Goal: Task Accomplishment & Management: Complete application form

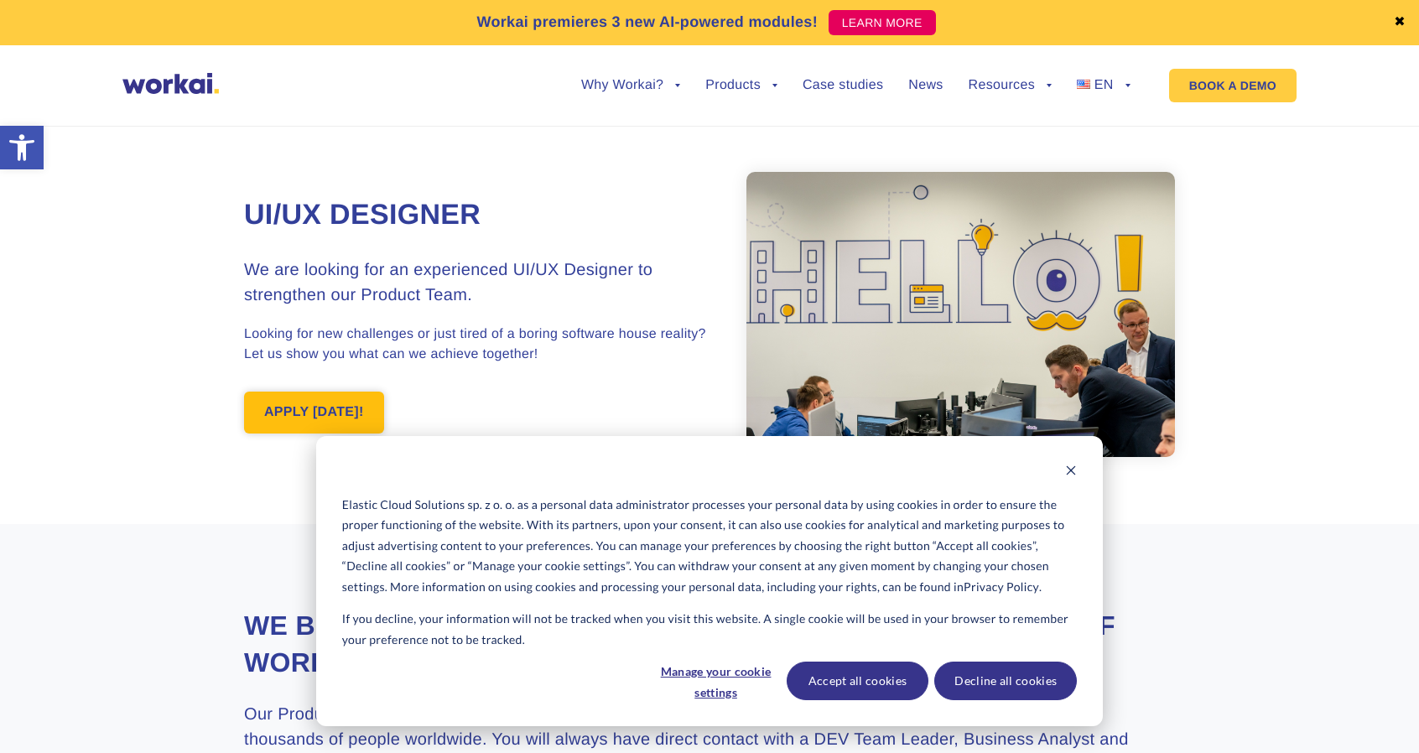
click at [319, 409] on link "APPLY [DATE]!" at bounding box center [314, 413] width 140 height 42
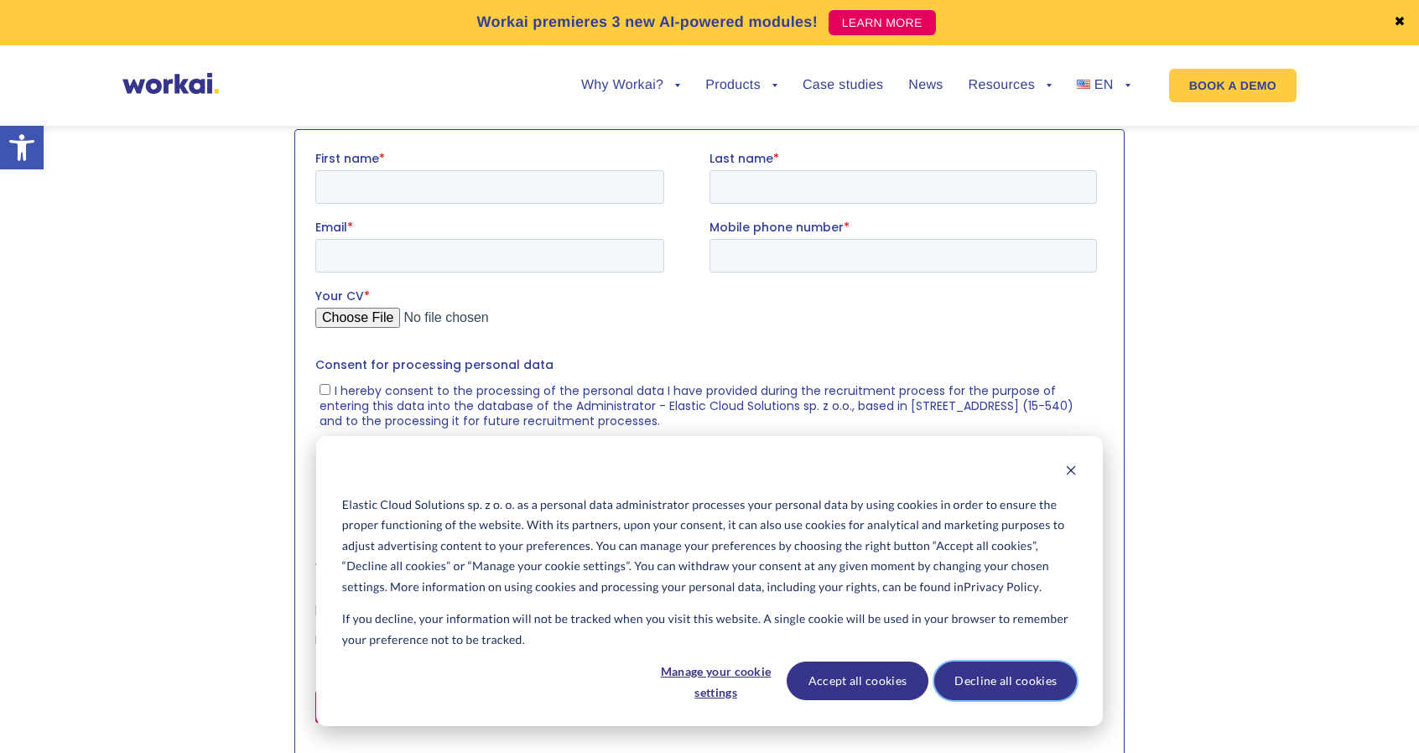
scroll to position [1756, 0]
click at [975, 677] on button "Decline all cookies" at bounding box center [1005, 681] width 143 height 39
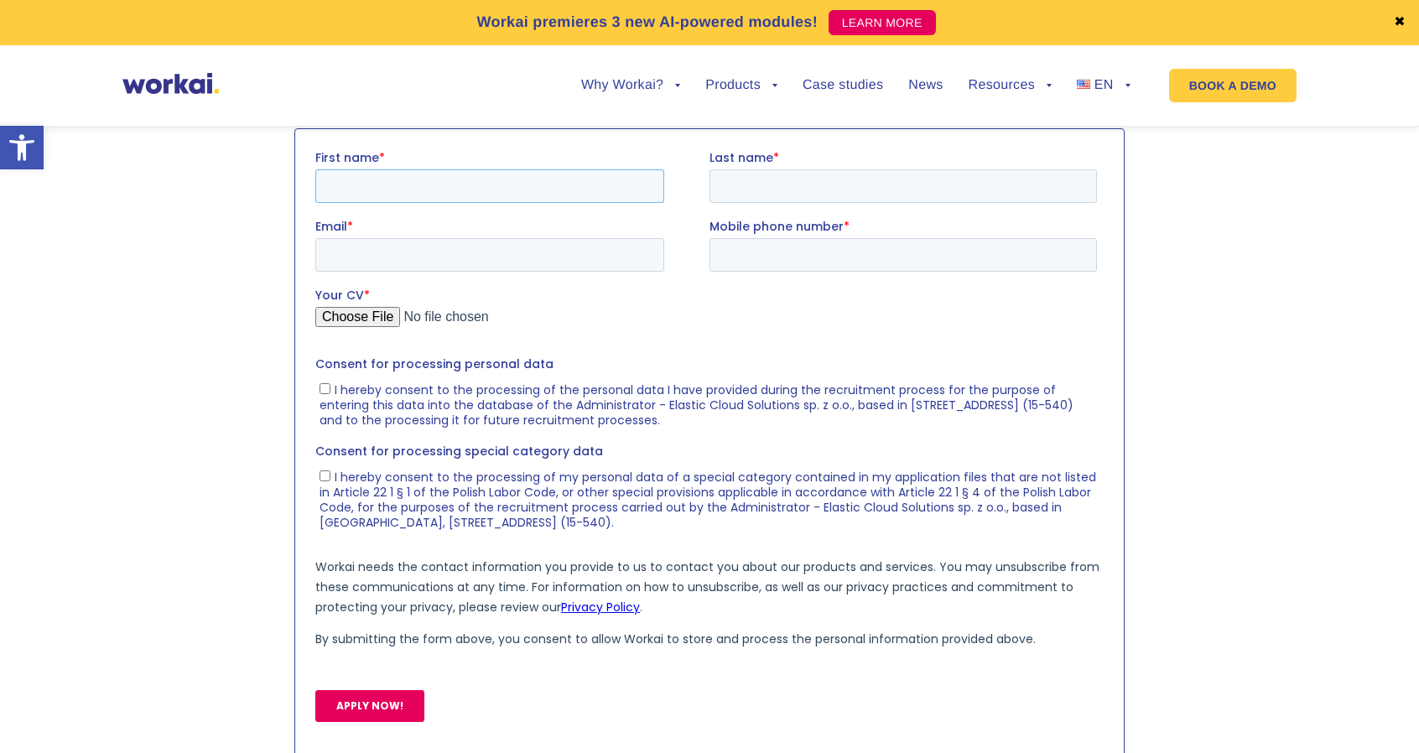
click at [415, 188] on input "First name *" at bounding box center [489, 186] width 349 height 34
type input "Mikita"
type input "[PERSON_NAME]"
type input "[EMAIL_ADDRESS][DOMAIN_NAME]"
type input "[PHONE_NUMBER]"
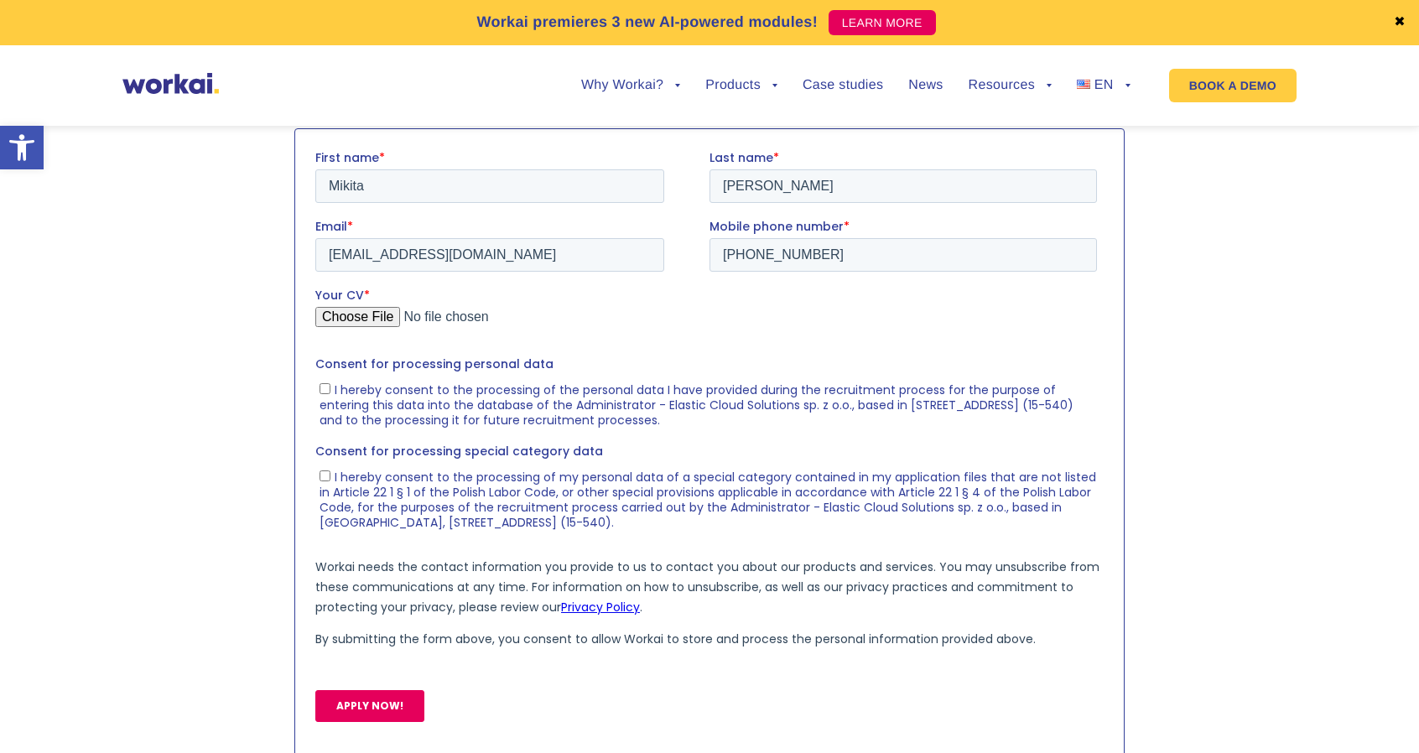
click at [385, 321] on input "Your CV *" at bounding box center [705, 323] width 781 height 34
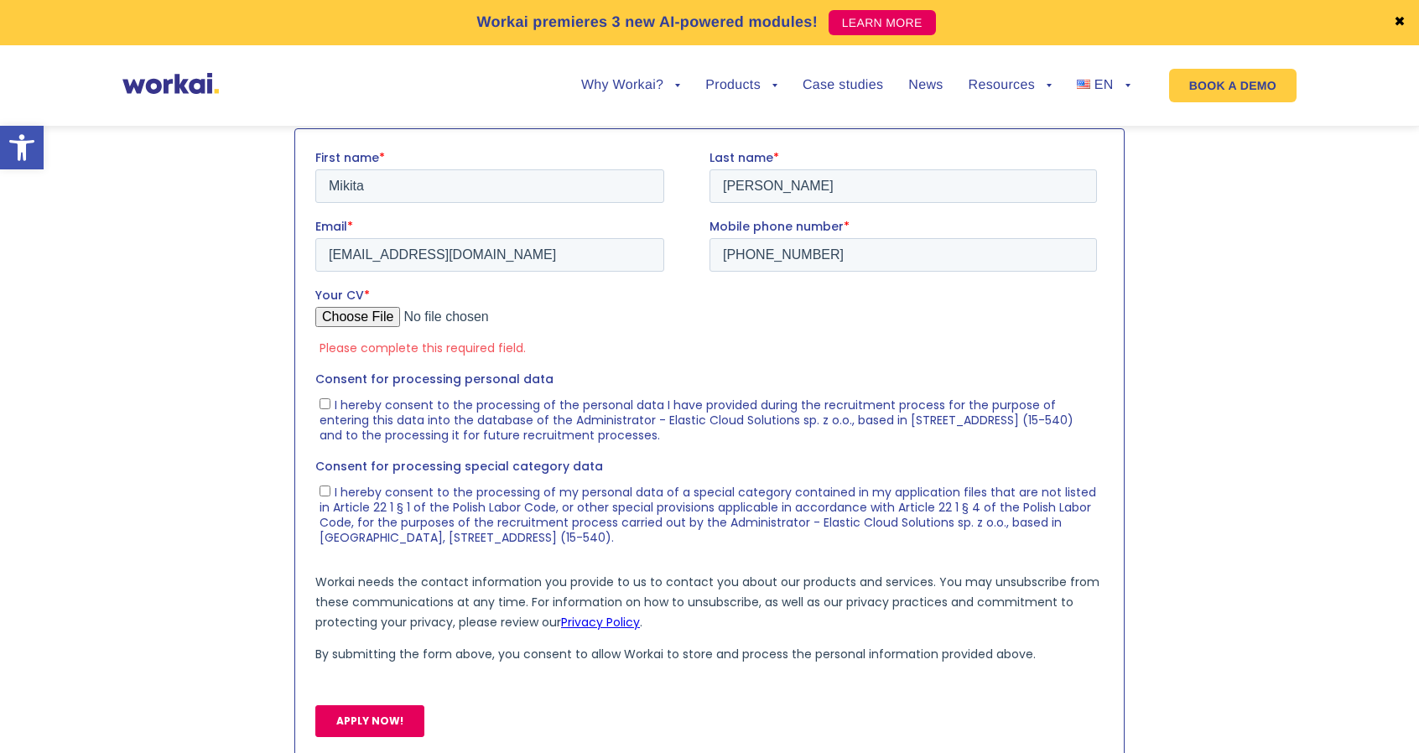
type input "C:\fakepath\CV_Mikita_Akhramovich (new).pdf"
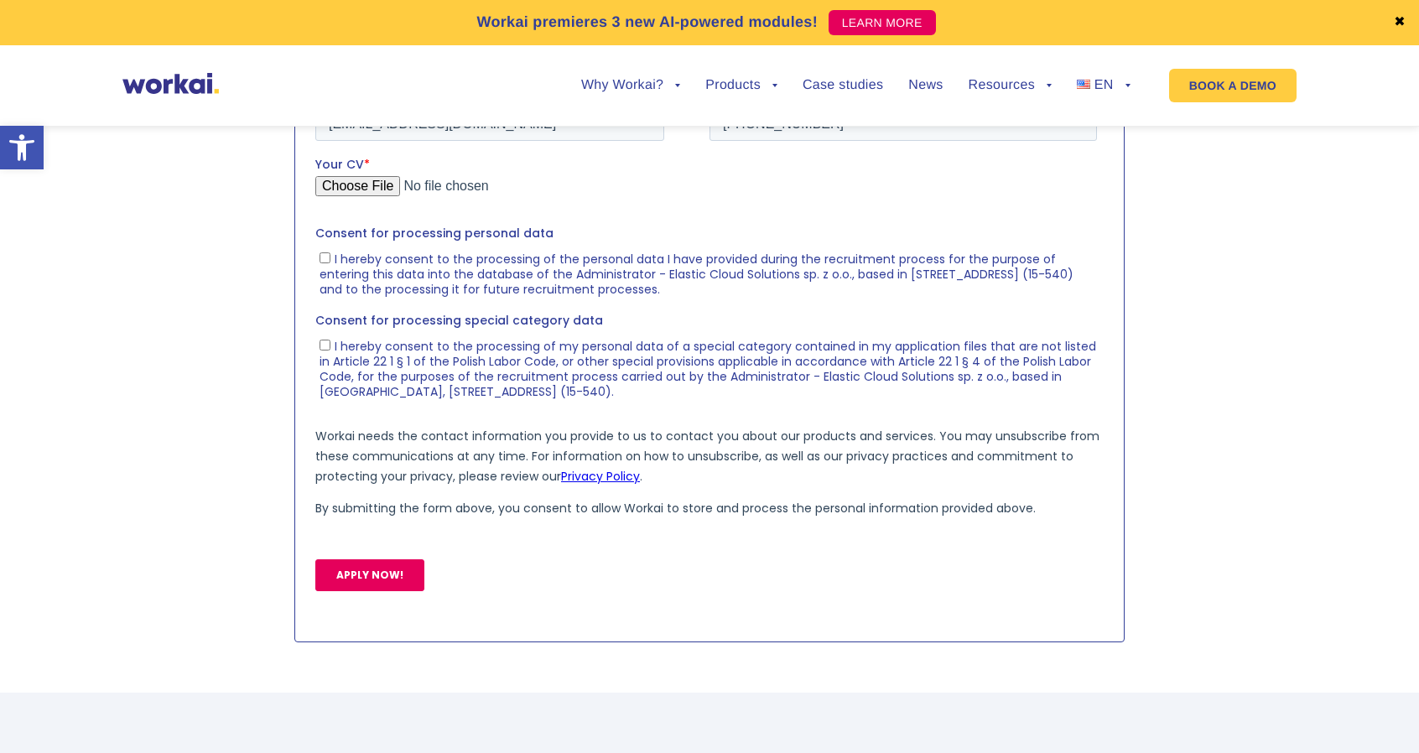
scroll to position [1940, 0]
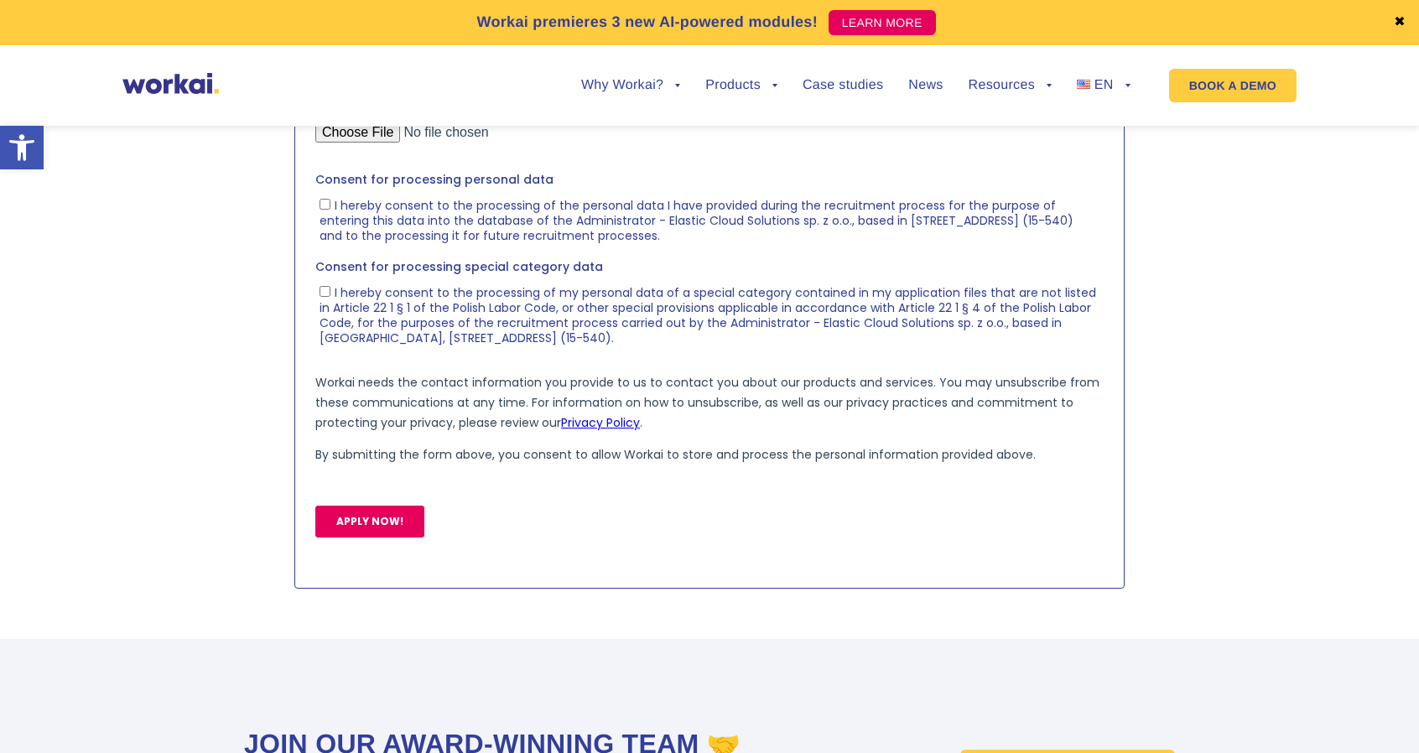
click at [331, 207] on label "I hereby consent to the processing of the personal data I have provided during …" at bounding box center [707, 219] width 777 height 47
click at [330, 207] on input "I hereby consent to the processing of the personal data I have provided during …" at bounding box center [324, 204] width 11 height 11
checkbox input "true"
click at [324, 293] on input "I hereby consent to the processing of my personal data of a special category co…" at bounding box center [324, 291] width 11 height 11
checkbox input "true"
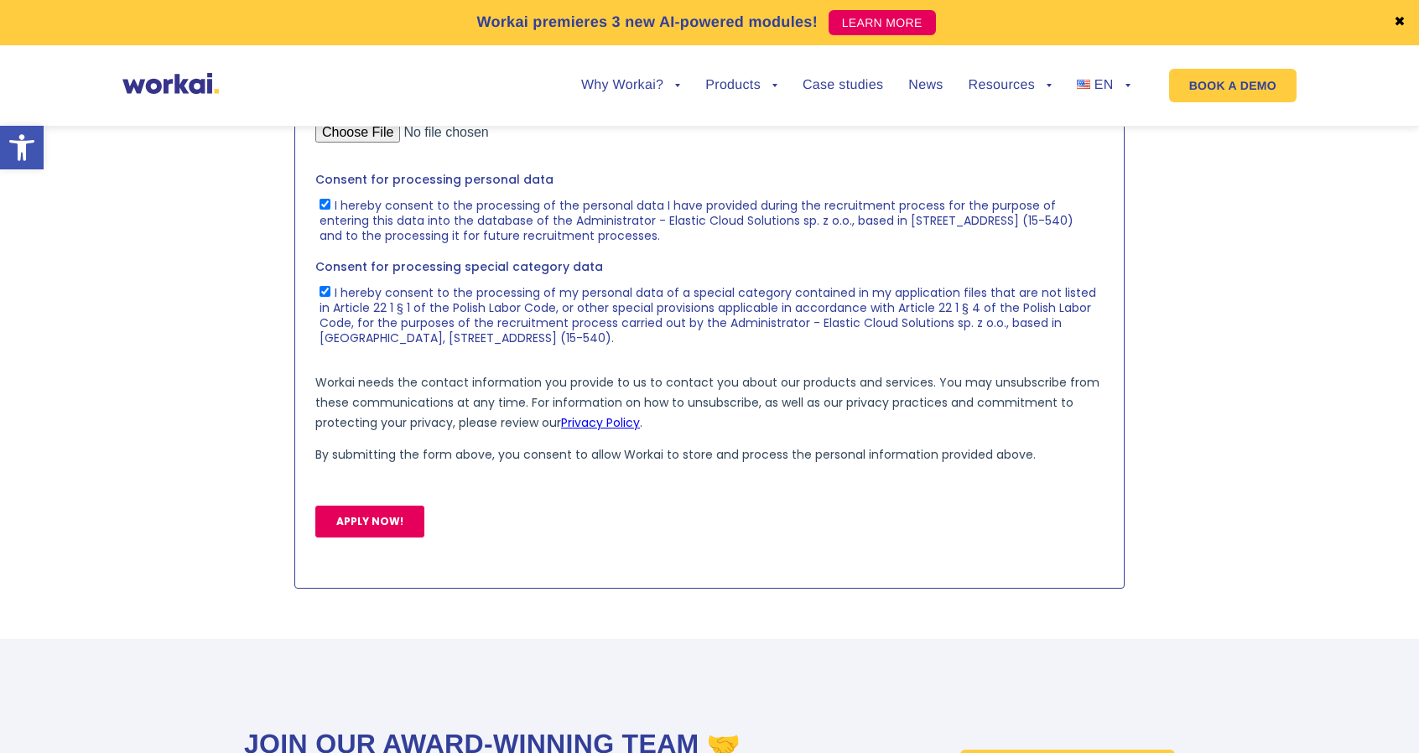
click at [350, 511] on input "APPLY NOW!" at bounding box center [369, 522] width 109 height 32
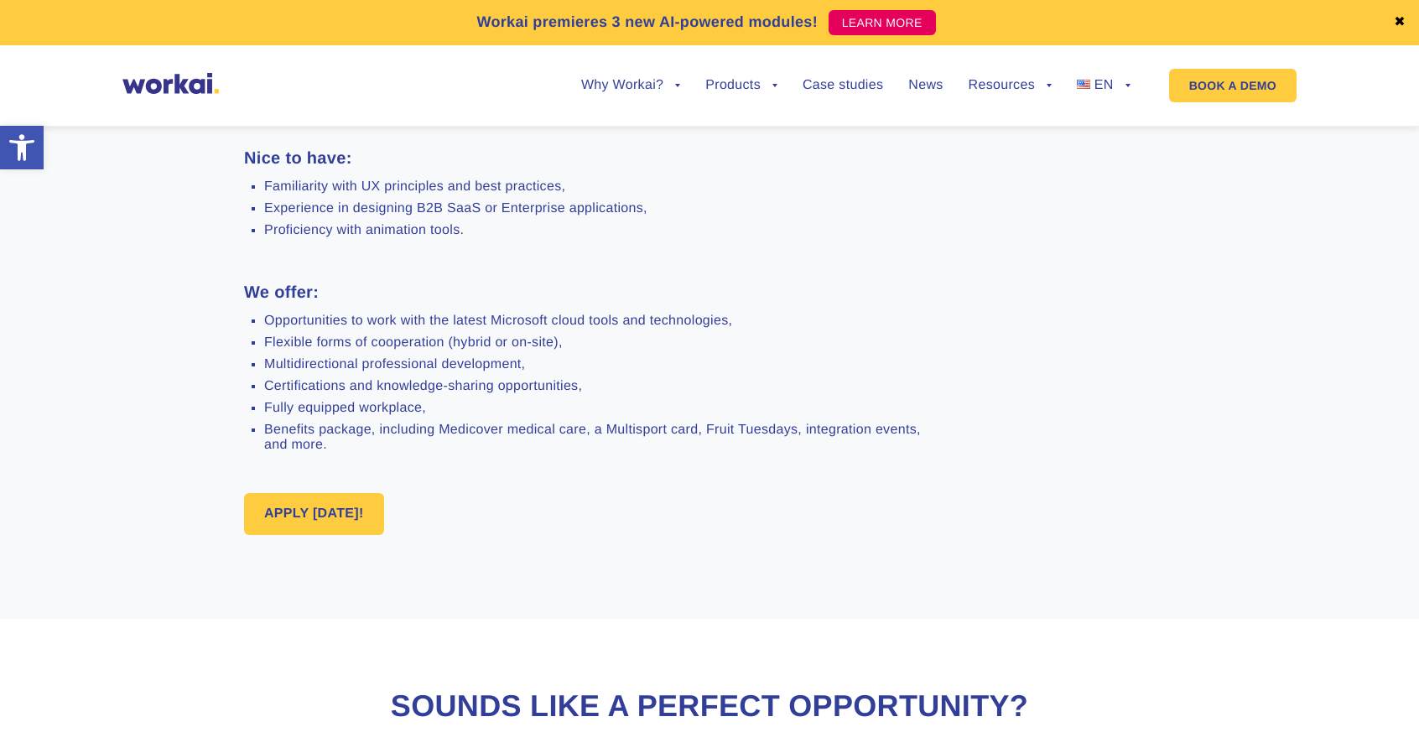
scroll to position [1056, 0]
